Goal: Task Accomplishment & Management: Use online tool/utility

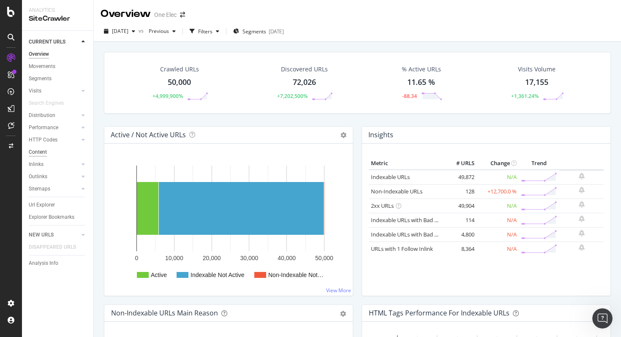
click at [44, 153] on div "Content" at bounding box center [38, 152] width 18 height 9
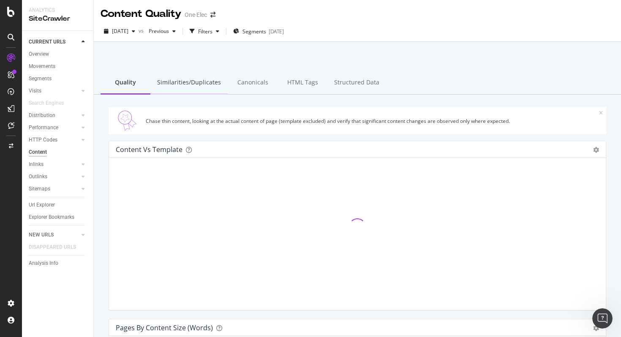
click at [202, 84] on div "Similarities/Duplicates" at bounding box center [188, 82] width 77 height 23
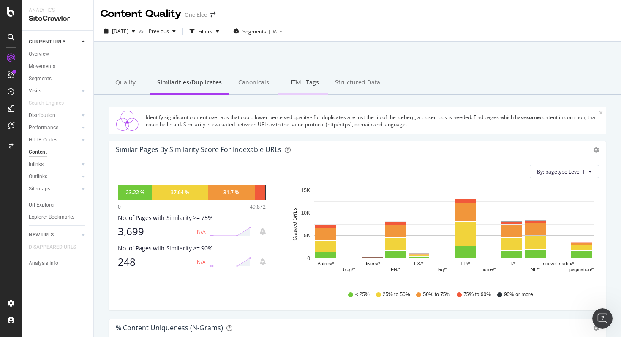
click at [303, 86] on div "HTML Tags" at bounding box center [303, 82] width 50 height 23
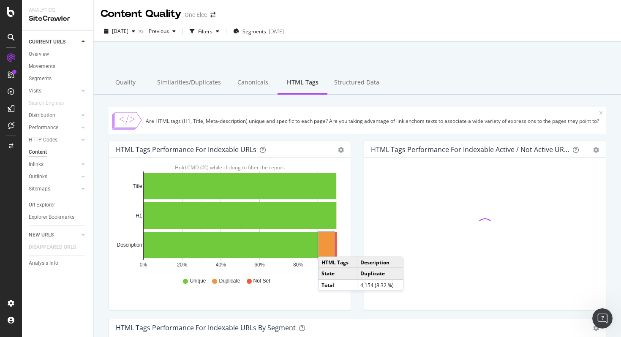
click at [327, 248] on rect "A chart." at bounding box center [327, 245] width 16 height 26
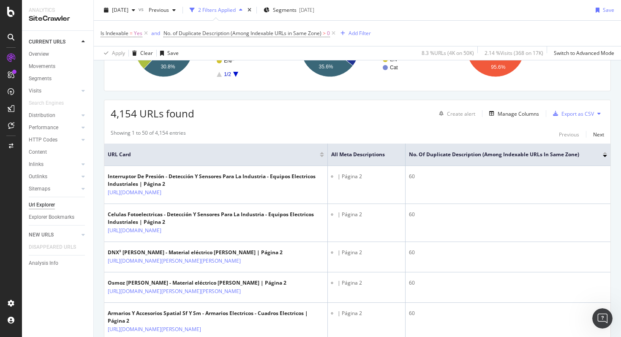
scroll to position [114, 0]
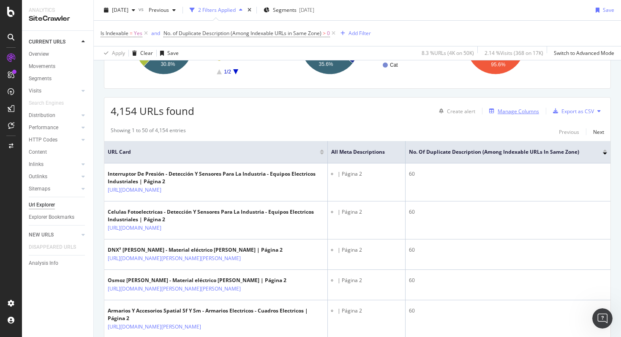
click at [506, 111] on div "Manage Columns" at bounding box center [518, 111] width 41 height 7
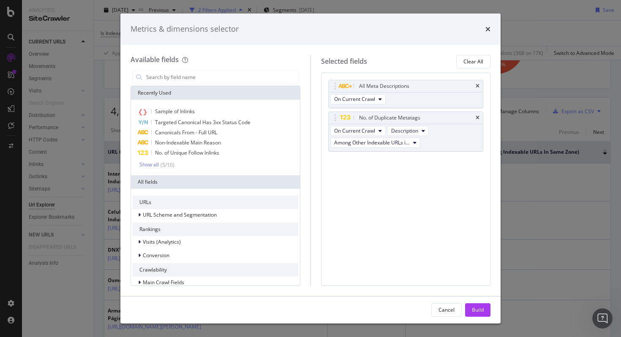
click at [254, 84] on div "modal" at bounding box center [216, 77] width 170 height 17
click at [242, 74] on input "modal" at bounding box center [221, 77] width 153 height 13
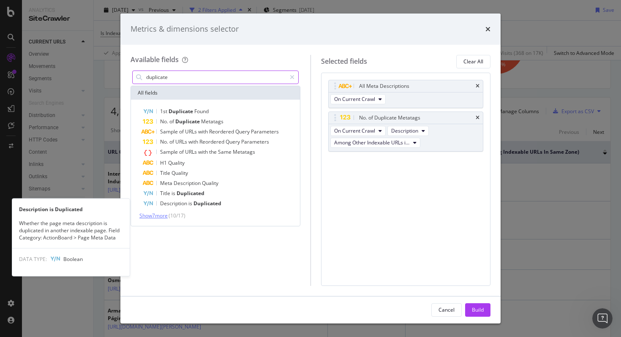
type input "duplicate"
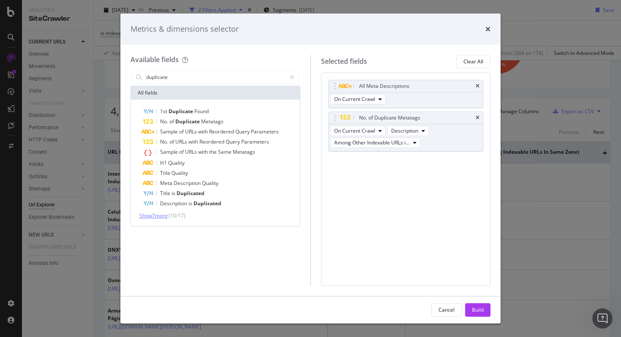
click at [168, 213] on span "Show 7 more" at bounding box center [153, 215] width 28 height 7
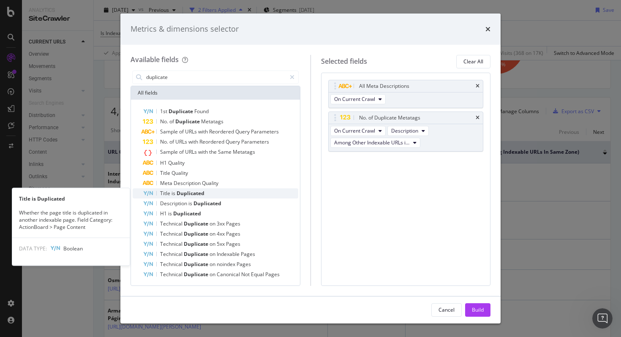
scroll to position [0, 0]
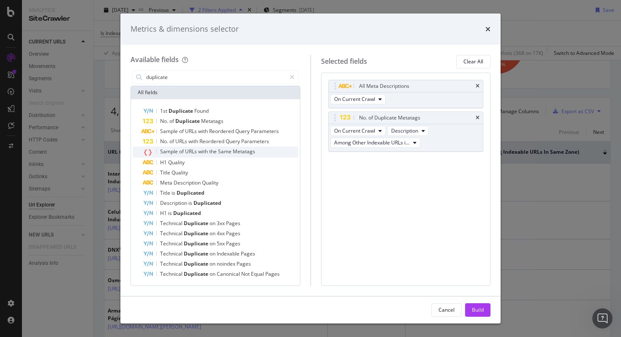
click at [224, 153] on span "Same" at bounding box center [225, 151] width 15 height 7
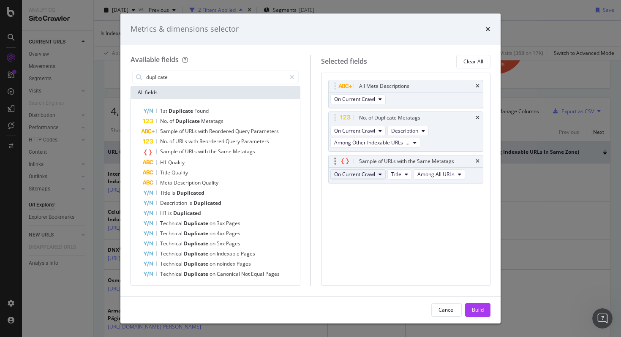
click at [374, 175] on span "On Current Crawl" at bounding box center [354, 174] width 41 height 7
click at [391, 174] on span "Title" at bounding box center [396, 174] width 10 height 7
click at [404, 205] on span "Description" at bounding box center [408, 205] width 27 height 8
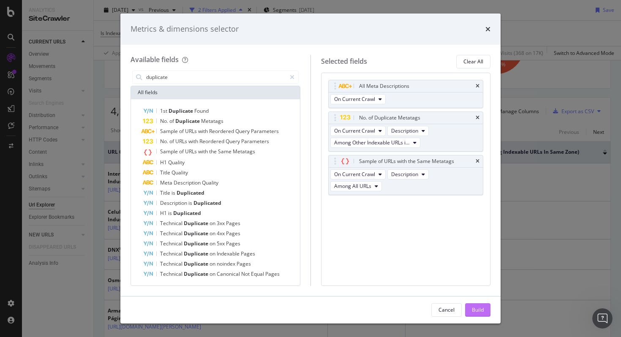
click at [480, 311] on div "Build" at bounding box center [478, 309] width 12 height 7
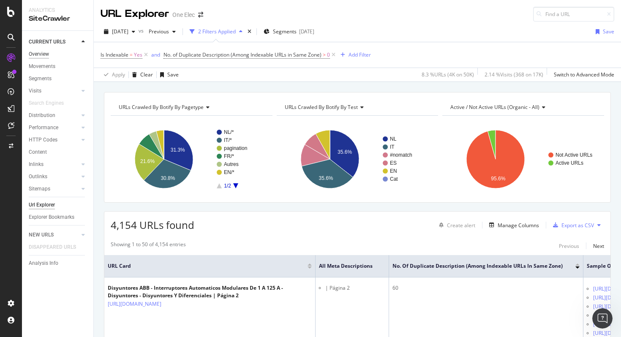
click at [41, 56] on div "Overview" at bounding box center [39, 54] width 20 height 9
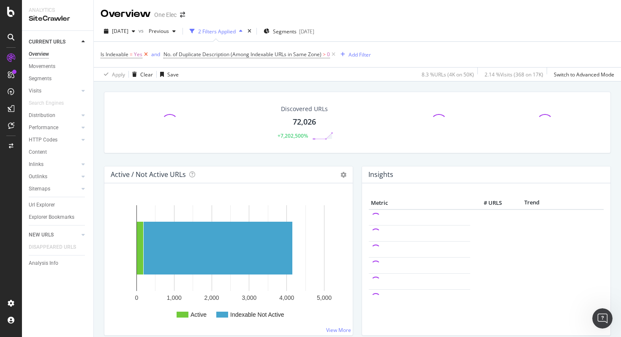
click at [144, 56] on icon at bounding box center [145, 54] width 7 height 8
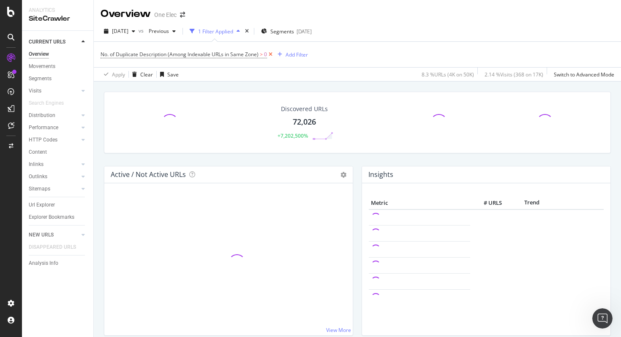
click at [271, 56] on icon at bounding box center [270, 54] width 7 height 8
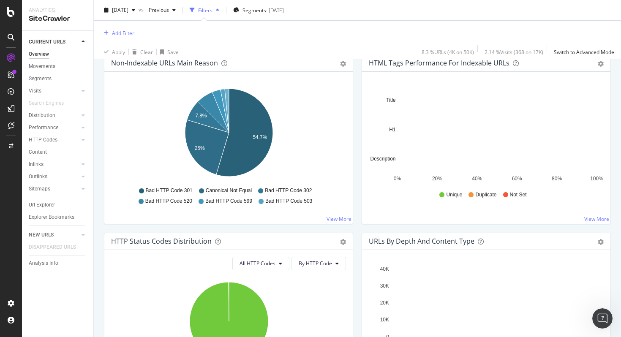
scroll to position [288, 0]
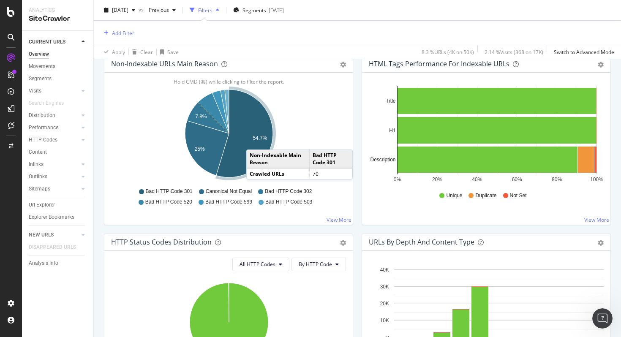
click at [255, 141] on icon "A chart." at bounding box center [244, 134] width 57 height 88
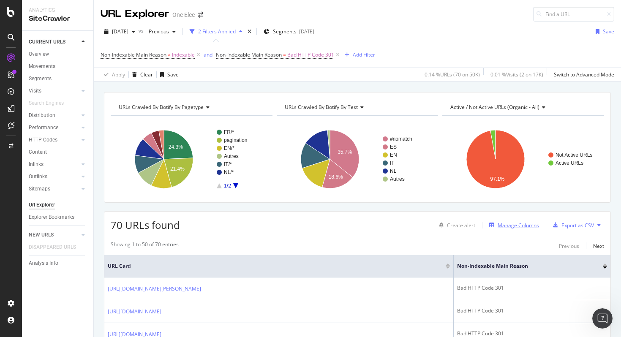
click at [516, 225] on div "Manage Columns" at bounding box center [518, 225] width 41 height 7
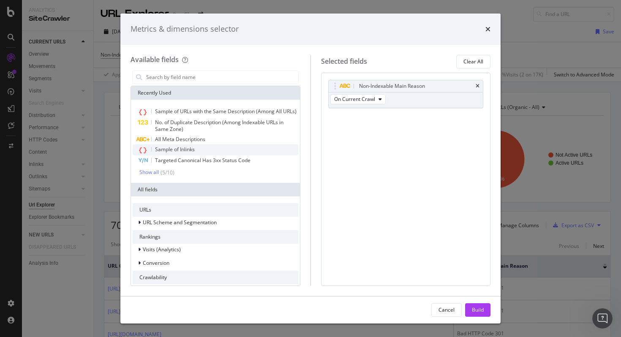
click at [206, 150] on div "Sample of Inlinks" at bounding box center [216, 150] width 166 height 11
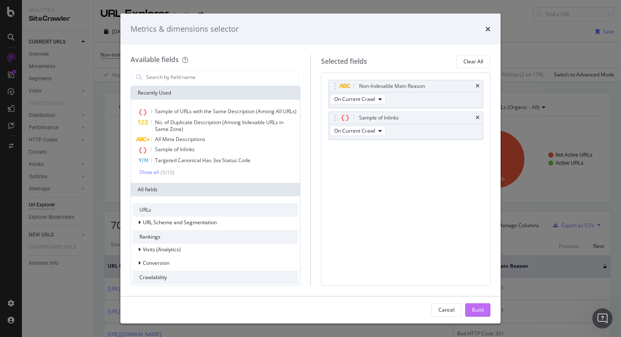
click at [477, 311] on div "Build" at bounding box center [478, 309] width 12 height 7
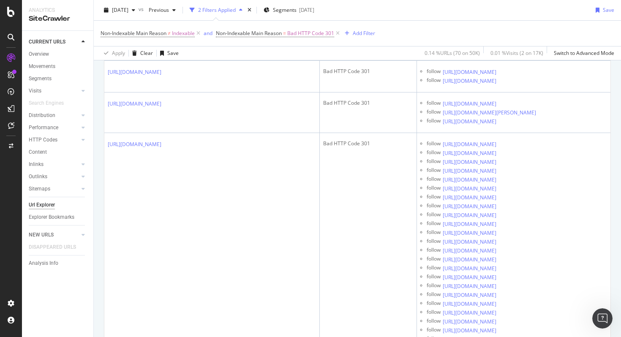
scroll to position [327, 0]
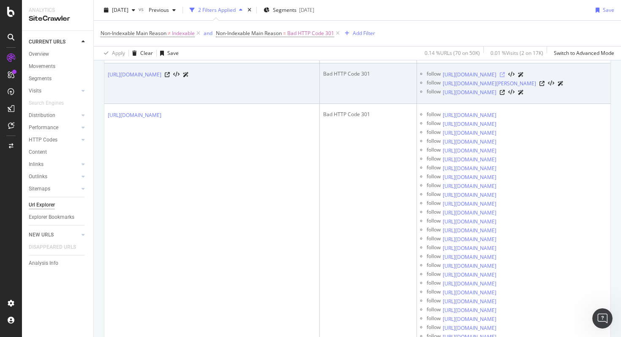
click at [505, 77] on icon at bounding box center [502, 74] width 5 height 5
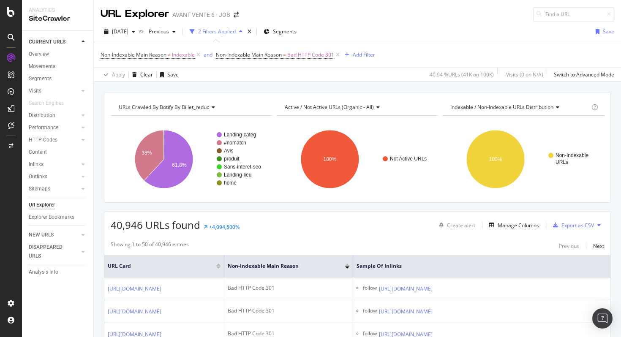
scroll to position [357, 0]
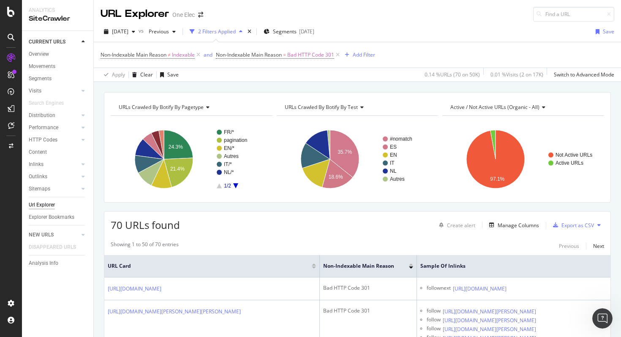
click at [571, 101] on div "Active / Not Active URLs (organic - all)" at bounding box center [523, 108] width 148 height 14
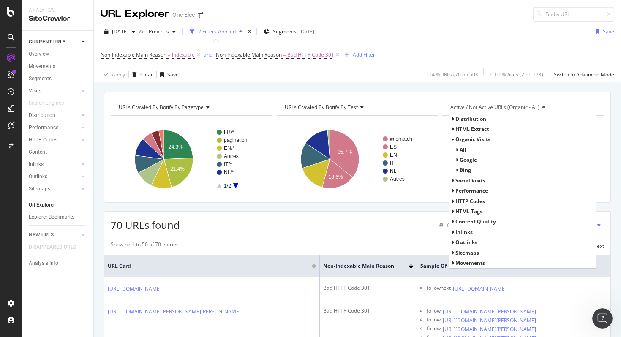
click at [578, 95] on div "URLs Crawled By Botify By pagetype Chart (by Value) Table Expand Export as CSV …" at bounding box center [357, 147] width 507 height 111
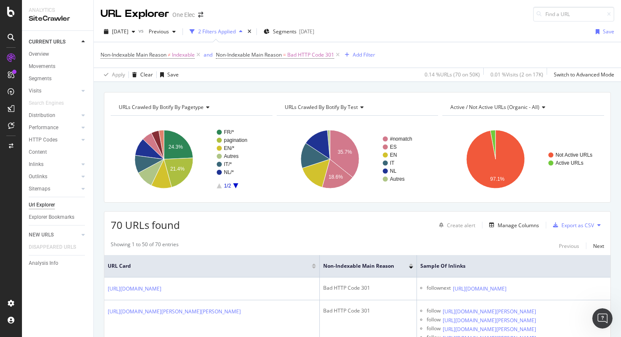
scroll to position [61, 0]
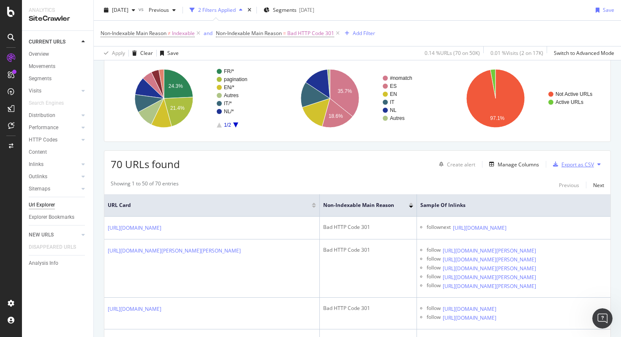
click at [579, 164] on div "Export as CSV" at bounding box center [578, 164] width 33 height 7
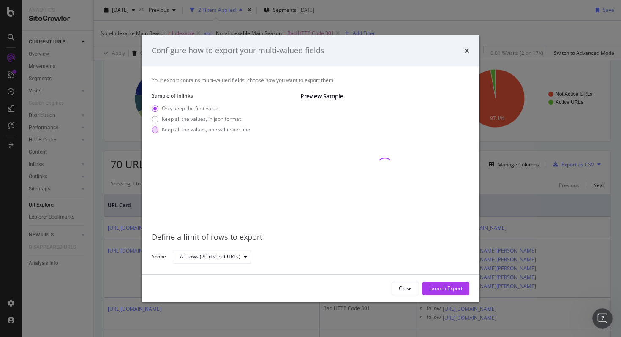
click at [224, 128] on div "Keep all the values, one value per line" at bounding box center [206, 129] width 88 height 7
click at [451, 289] on div "Launch Export" at bounding box center [445, 288] width 33 height 7
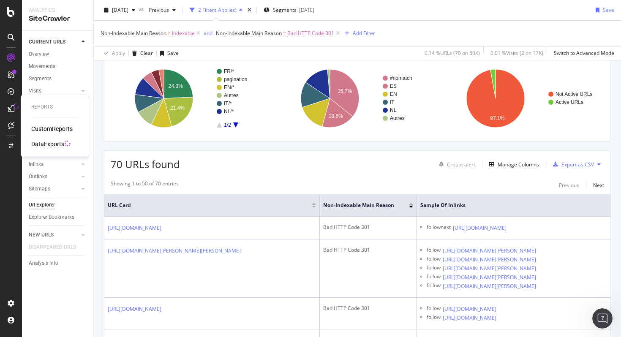
click at [63, 144] on link "DataExports" at bounding box center [47, 144] width 33 height 8
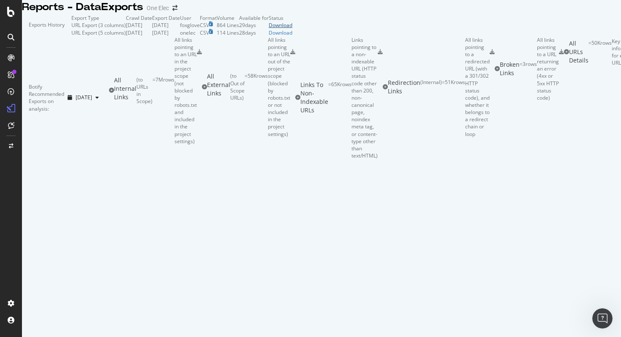
click at [292, 29] on div "Download" at bounding box center [281, 25] width 24 height 7
click at [4, 337] on icon "close toast" at bounding box center [2, 340] width 4 height 7
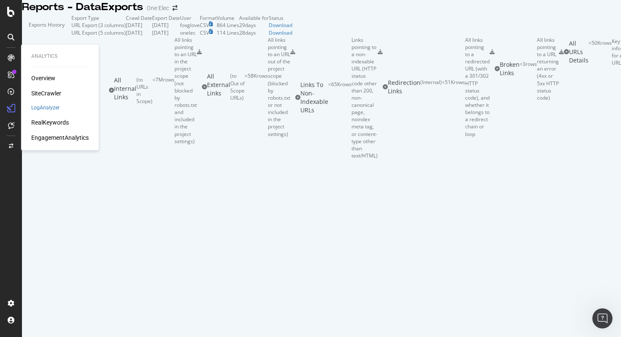
click at [42, 79] on div "Overview" at bounding box center [43, 78] width 24 height 8
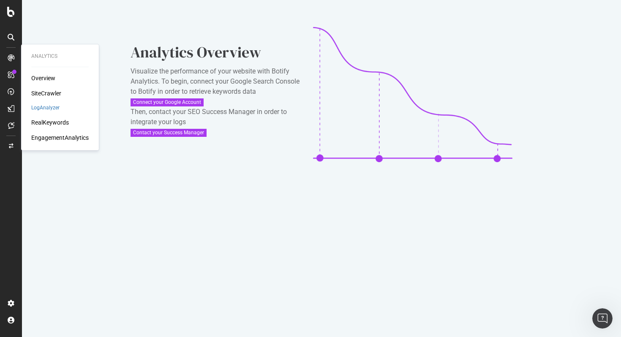
click at [49, 90] on div "SiteCrawler" at bounding box center [46, 93] width 30 height 8
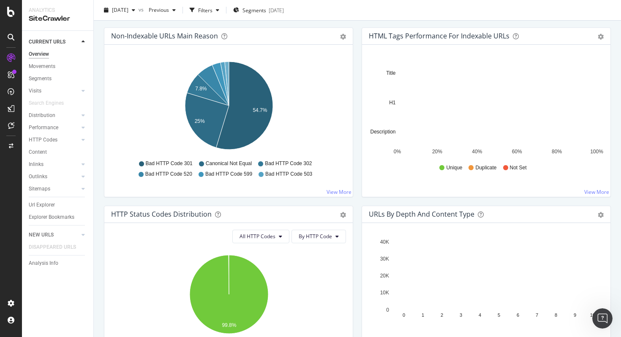
scroll to position [278, 0]
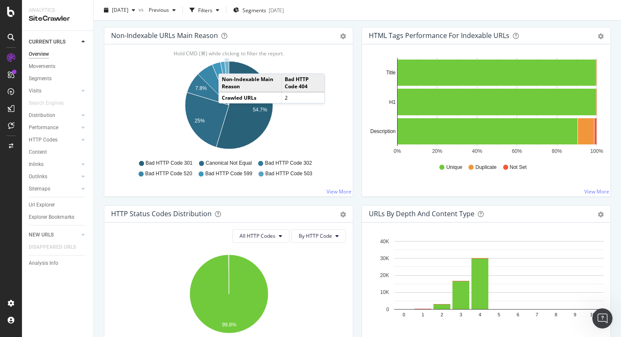
click at [227, 65] on icon "A chart." at bounding box center [227, 83] width 4 height 44
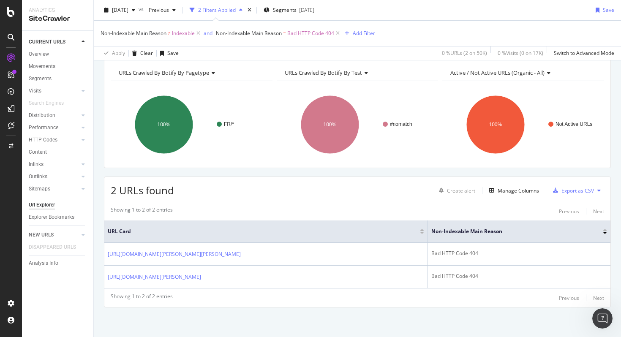
scroll to position [50, 0]
click at [527, 187] on div "Manage Columns" at bounding box center [518, 190] width 41 height 7
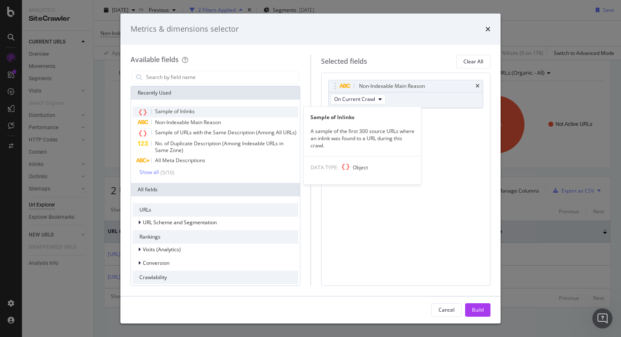
click at [180, 113] on span "Sample of Inlinks" at bounding box center [175, 111] width 40 height 7
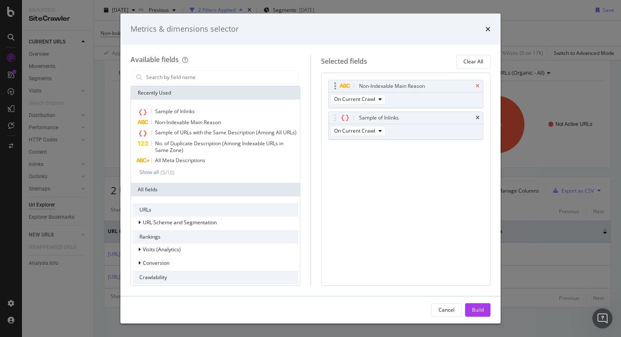
click at [478, 87] on icon "times" at bounding box center [478, 86] width 4 height 5
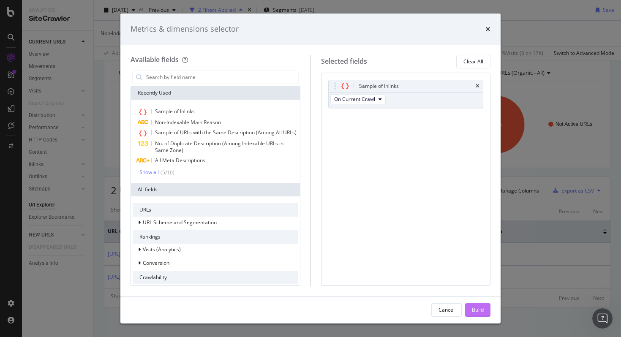
click at [476, 309] on div "Build" at bounding box center [478, 309] width 12 height 7
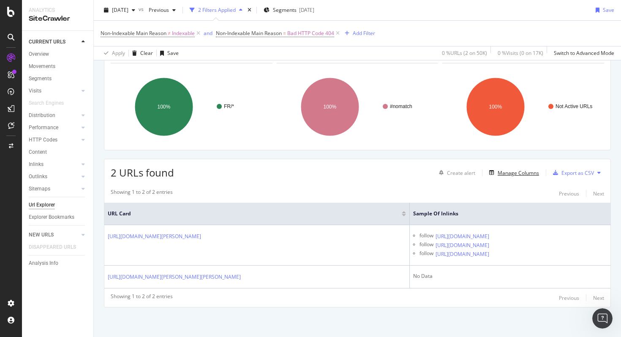
scroll to position [93, 0]
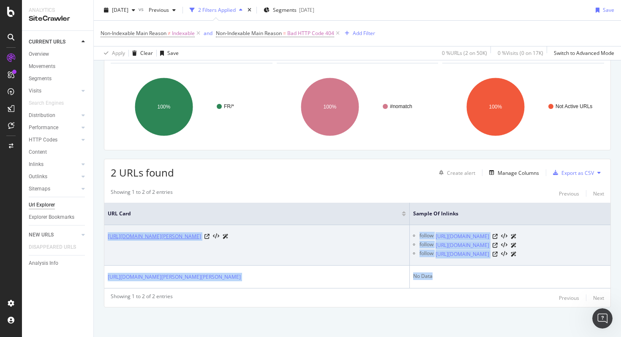
drag, startPoint x: 393, startPoint y: 273, endPoint x: 107, endPoint y: 196, distance: 295.4
click at [107, 225] on tbody "https://www.one-elec.com/nsymf1010-spacial-chassis-microperfore-acier-galvanise…" at bounding box center [357, 256] width 506 height 63
copy tbody "https://www.one-elec.com/nsymf1010-spacial-chassis-microperfore-acier-galvanise…"
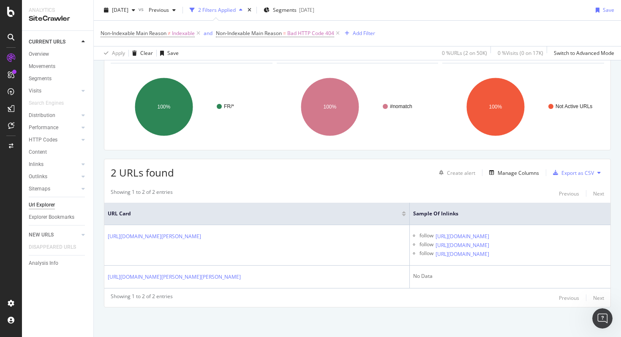
click at [292, 159] on div "2 URLs found Create alert Manage Columns Export as CSV Showing 1 to 2 of 2 entr…" at bounding box center [357, 233] width 507 height 149
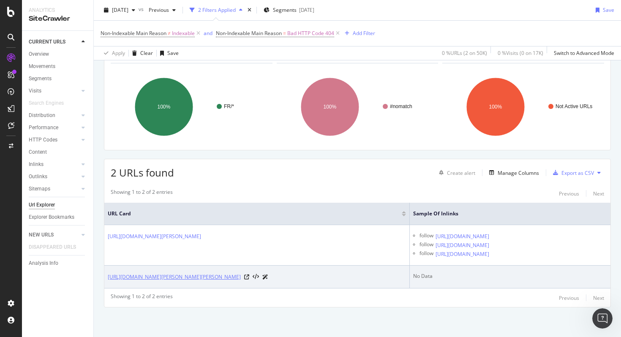
click at [241, 273] on link "https://www.one-elec.com/les-accessoires/jeux-de-barres.html/04171-linergy-barr…" at bounding box center [174, 277] width 133 height 8
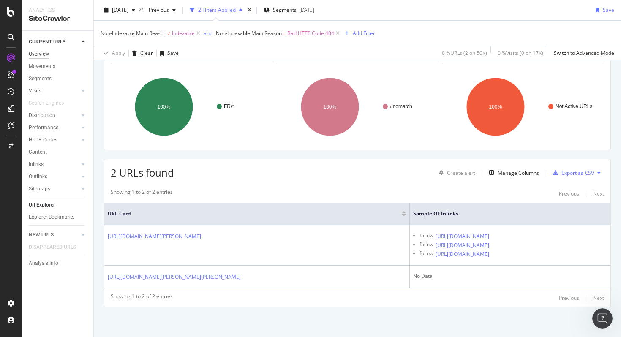
click at [49, 53] on div "Overview" at bounding box center [39, 54] width 20 height 9
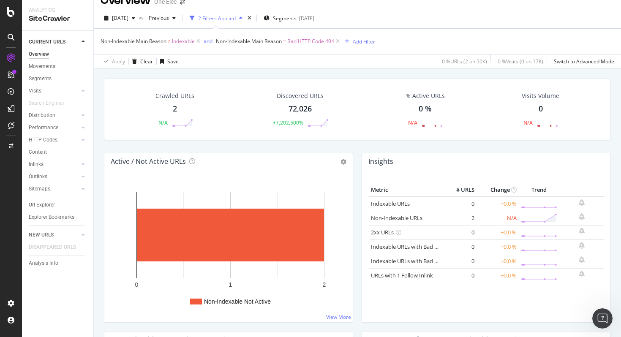
scroll to position [14, 0]
click at [199, 43] on icon at bounding box center [198, 41] width 7 height 8
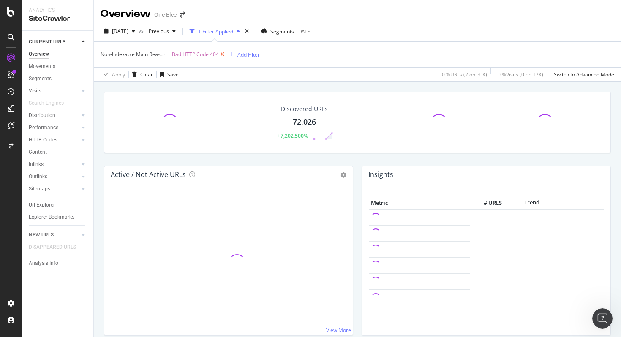
click at [223, 55] on icon at bounding box center [222, 54] width 7 height 8
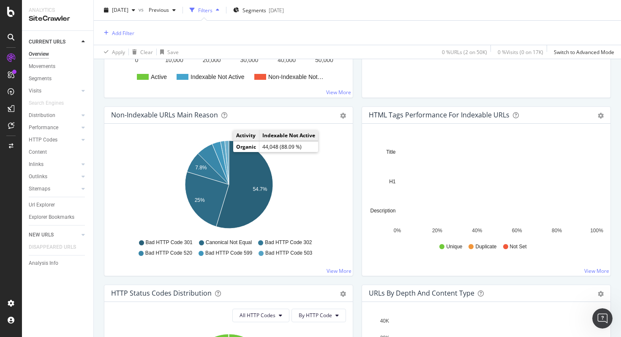
scroll to position [251, 0]
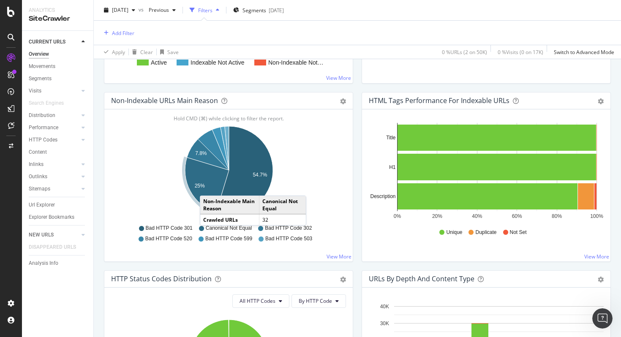
click at [208, 186] on icon "A chart." at bounding box center [207, 185] width 44 height 55
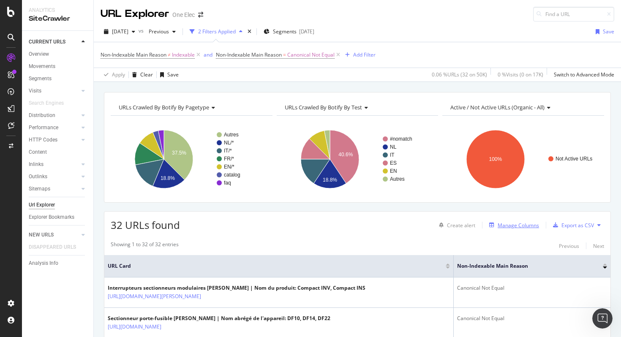
click at [519, 224] on div "Manage Columns" at bounding box center [518, 225] width 41 height 7
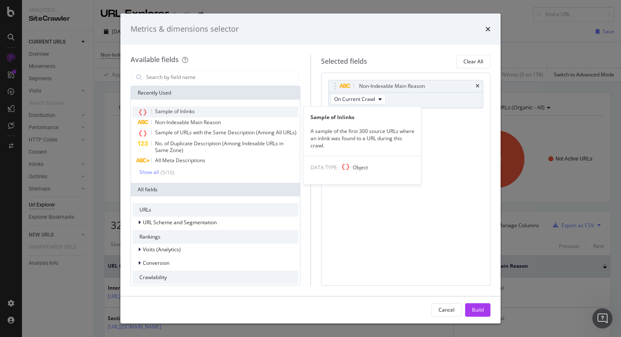
click at [243, 111] on div "Sample of Inlinks" at bounding box center [216, 111] width 166 height 11
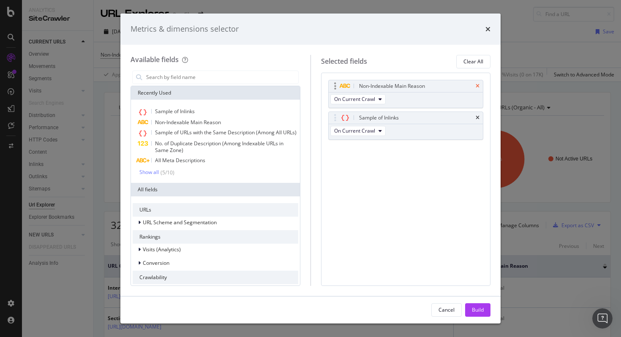
click at [479, 86] on icon "times" at bounding box center [478, 86] width 4 height 5
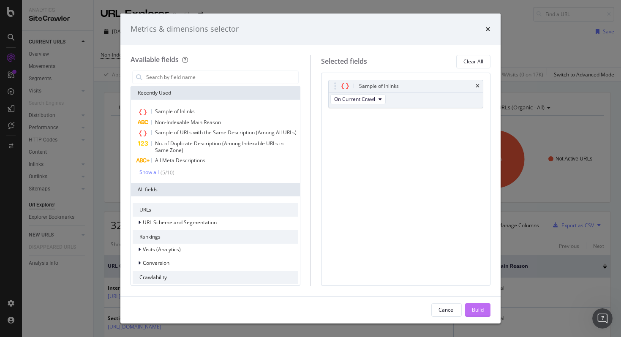
click at [476, 308] on div "Build" at bounding box center [478, 309] width 12 height 7
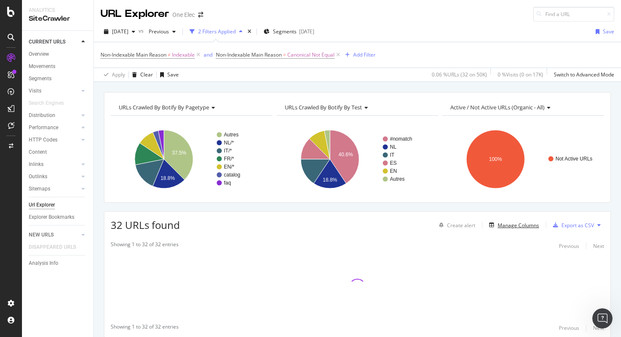
scroll to position [30, 0]
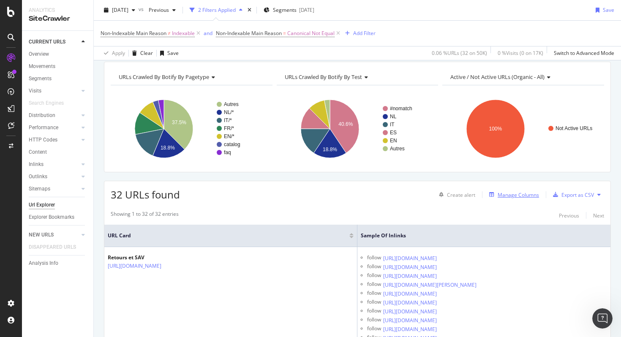
click at [519, 197] on div "Manage Columns" at bounding box center [518, 194] width 41 height 7
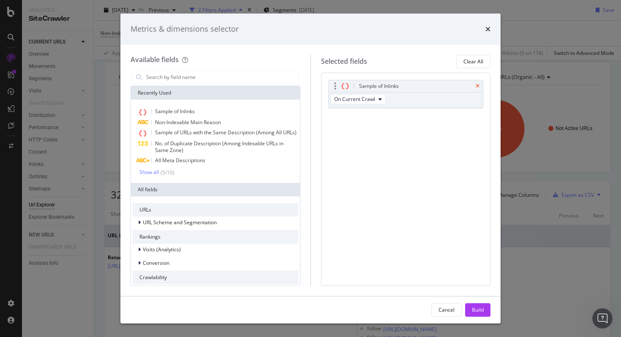
click at [478, 87] on icon "times" at bounding box center [478, 86] width 4 height 5
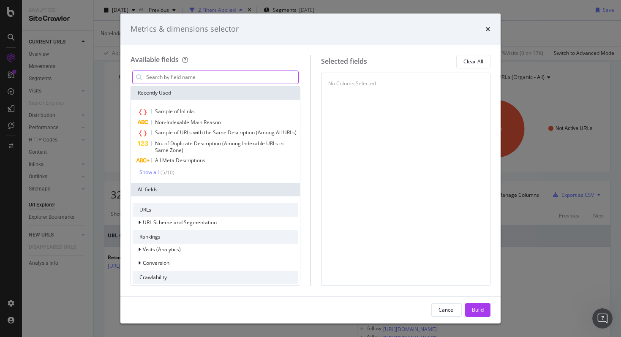
click at [206, 80] on input "modal" at bounding box center [221, 77] width 153 height 13
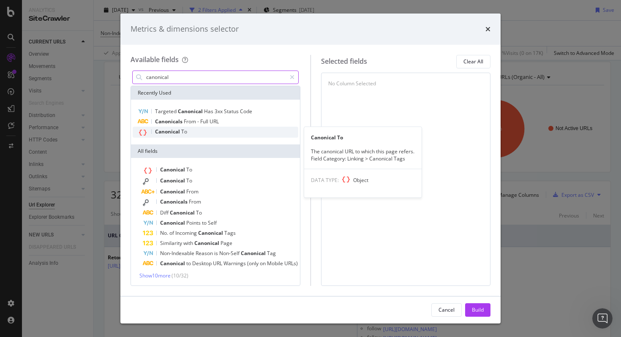
type input "canonical"
click at [213, 133] on div "Canonical To" at bounding box center [216, 132] width 166 height 11
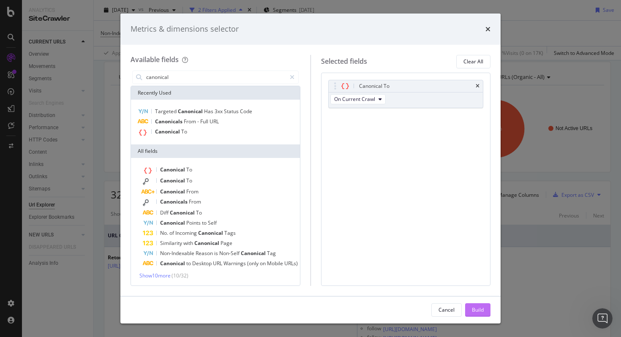
click at [478, 311] on div "Build" at bounding box center [478, 309] width 12 height 7
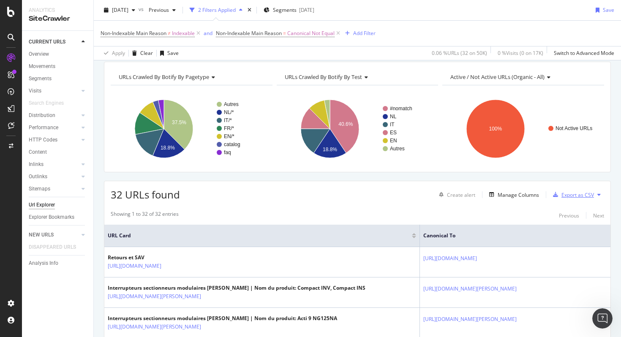
click at [571, 194] on div "Export as CSV" at bounding box center [578, 194] width 33 height 7
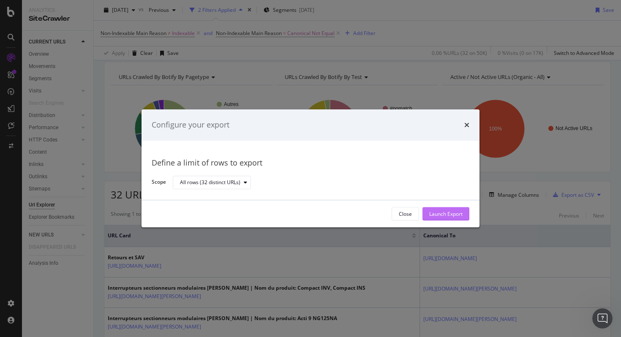
click at [448, 211] on div "Launch Export" at bounding box center [445, 213] width 33 height 7
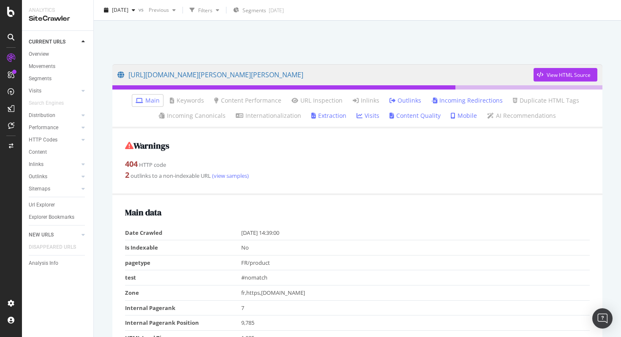
scroll to position [33, 0]
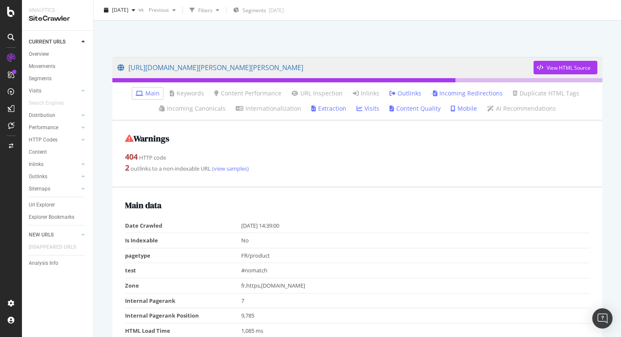
click at [447, 94] on link "Incoming Redirections" at bounding box center [466, 93] width 71 height 8
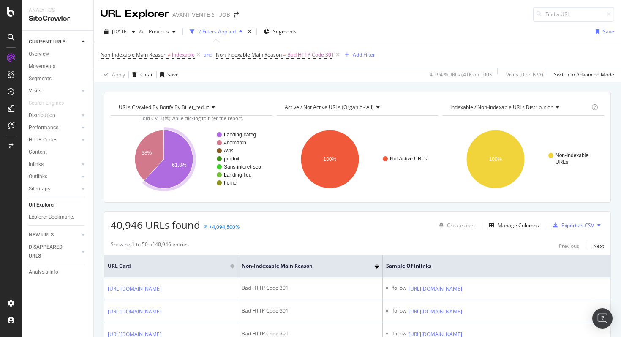
scroll to position [0, 0]
click at [373, 52] on div "Add Filter" at bounding box center [364, 54] width 22 height 7
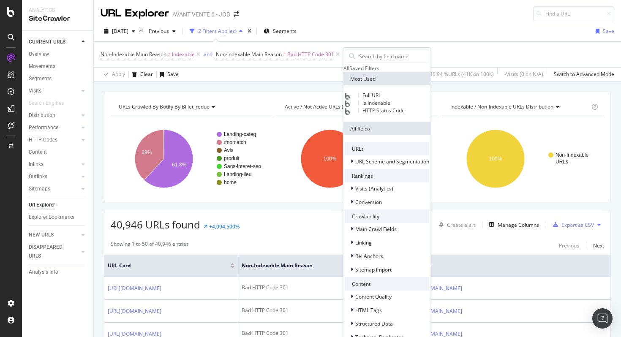
click at [381, 99] on span "Full URL" at bounding box center [372, 95] width 19 height 7
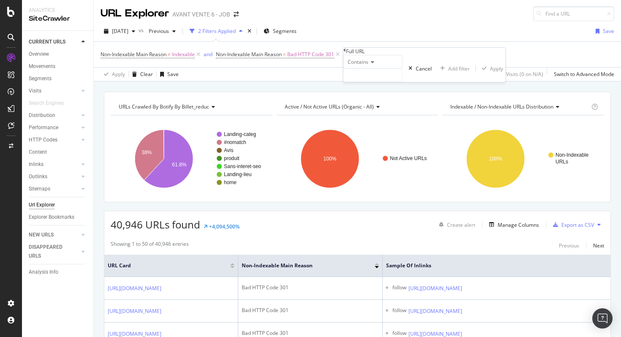
click at [377, 68] on div "Contains" at bounding box center [373, 62] width 59 height 14
click at [383, 139] on span "Doesn't contain" at bounding box center [364, 135] width 37 height 7
click at [374, 82] on input "text" at bounding box center [373, 75] width 58 height 13
type input "evt"
click at [502, 72] on div "Apply" at bounding box center [508, 68] width 13 height 7
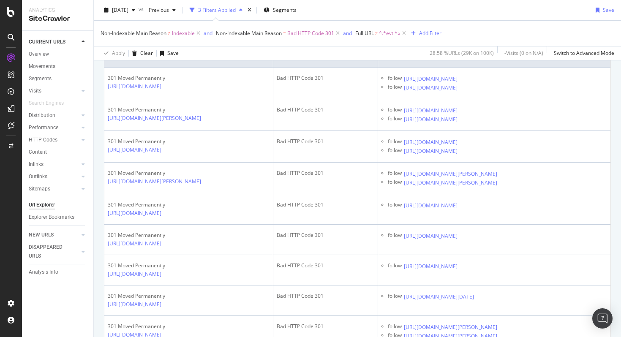
scroll to position [291, 0]
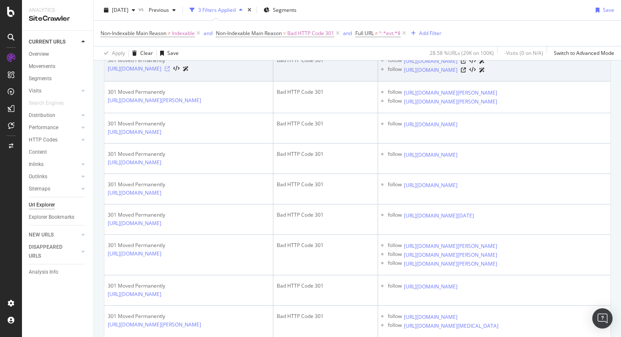
click at [170, 71] on icon at bounding box center [167, 68] width 5 height 5
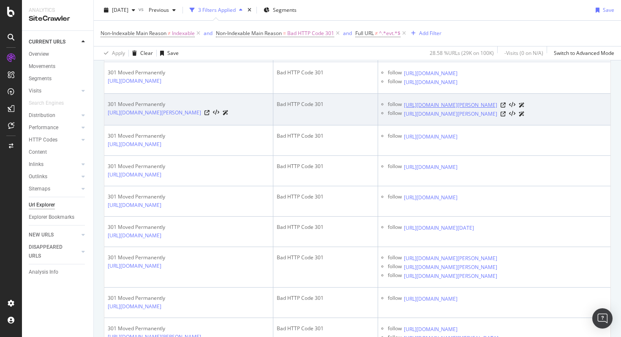
scroll to position [275, 0]
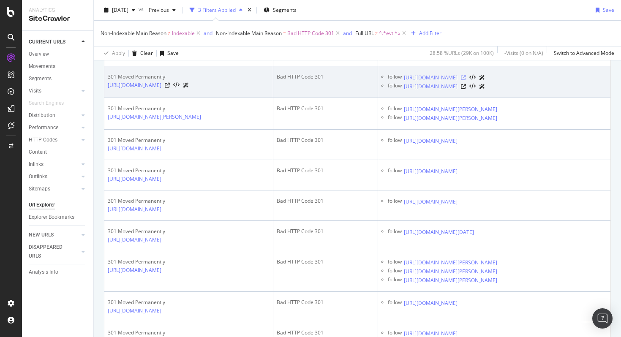
click at [466, 80] on icon at bounding box center [463, 77] width 5 height 5
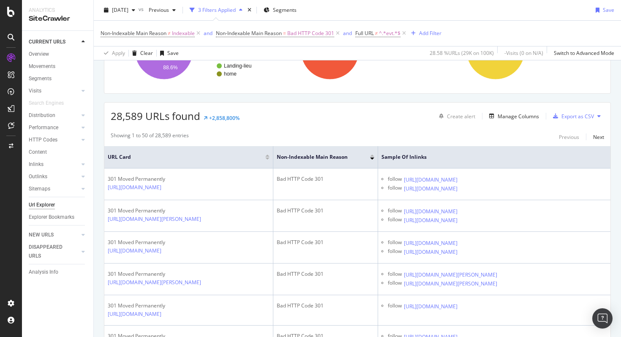
scroll to position [0, 0]
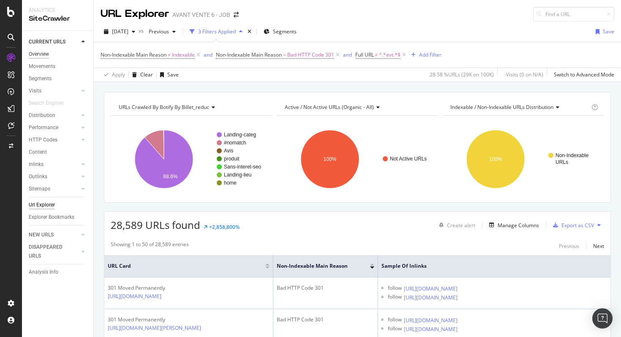
click at [42, 55] on div "Overview" at bounding box center [39, 54] width 20 height 9
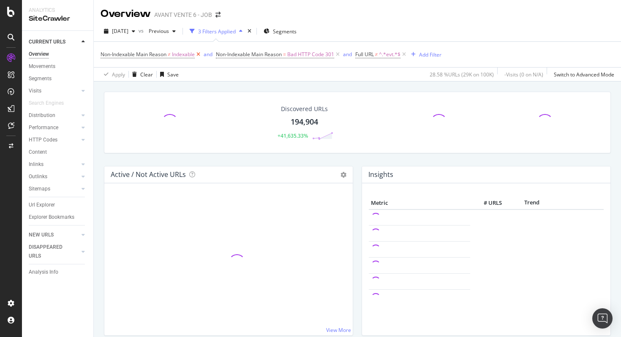
click at [200, 55] on icon at bounding box center [198, 54] width 7 height 8
click at [221, 54] on icon at bounding box center [222, 54] width 7 height 8
click at [150, 55] on icon at bounding box center [149, 54] width 7 height 8
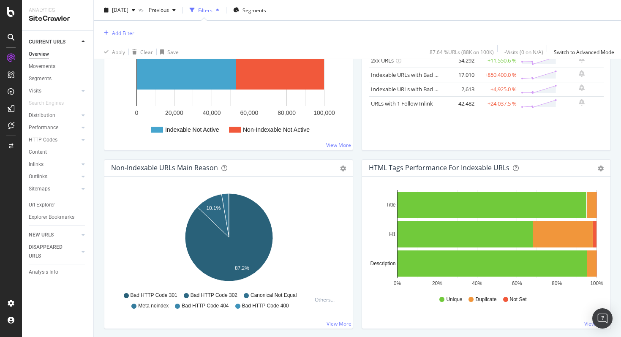
scroll to position [184, 0]
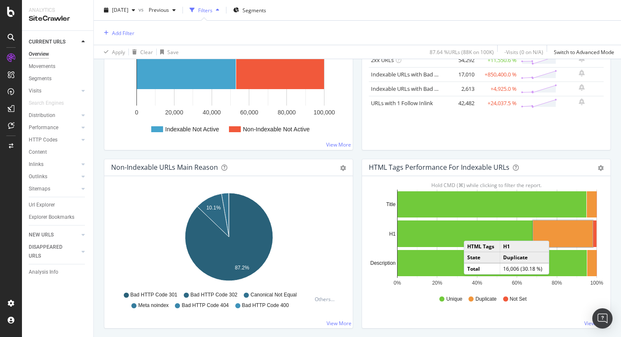
click at [558, 232] on rect "A chart." at bounding box center [563, 234] width 60 height 27
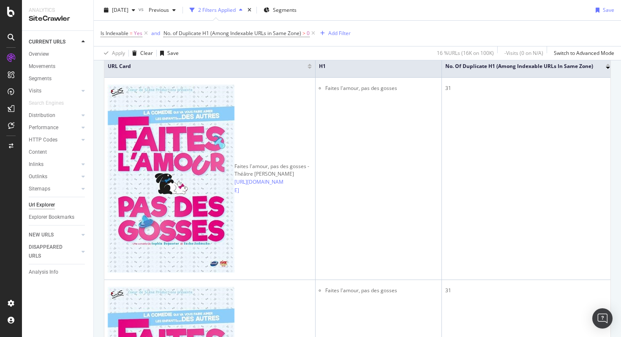
scroll to position [196, 0]
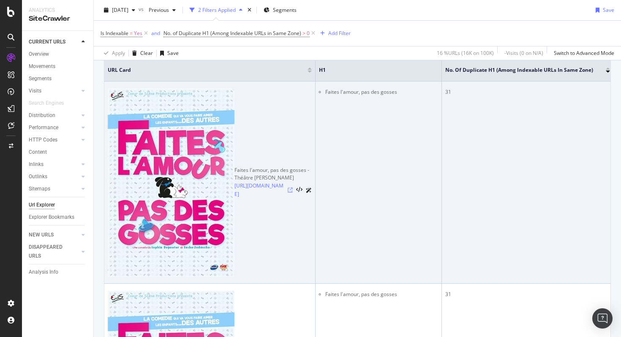
click at [288, 188] on icon at bounding box center [290, 190] width 5 height 5
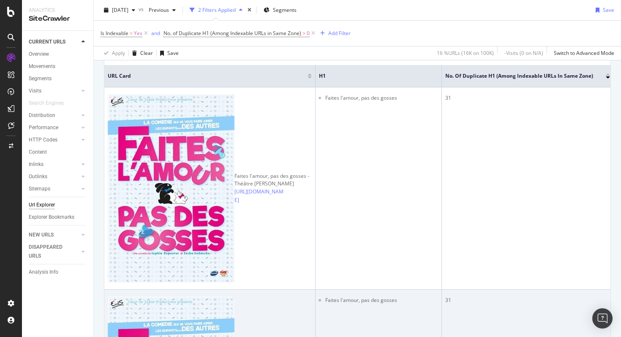
scroll to position [186, 0]
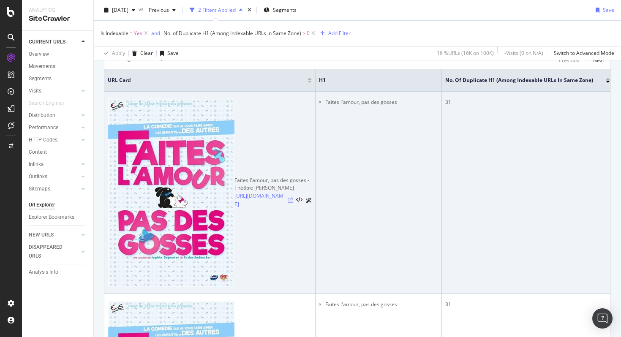
click at [290, 198] on icon at bounding box center [290, 200] width 5 height 5
